Goal: Information Seeking & Learning: Learn about a topic

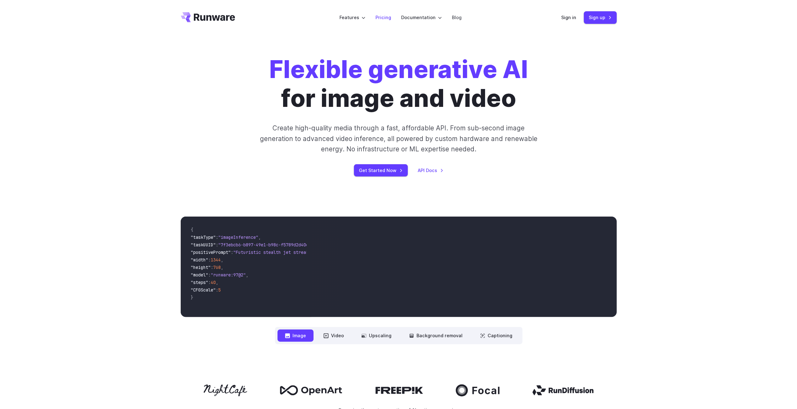
click at [386, 16] on link "Pricing" at bounding box center [383, 17] width 16 height 7
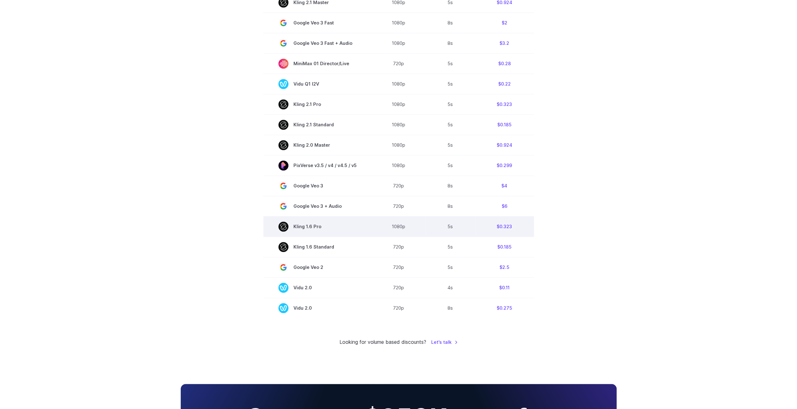
scroll to position [470, 0]
